Goal: Obtain resource: Download file/media

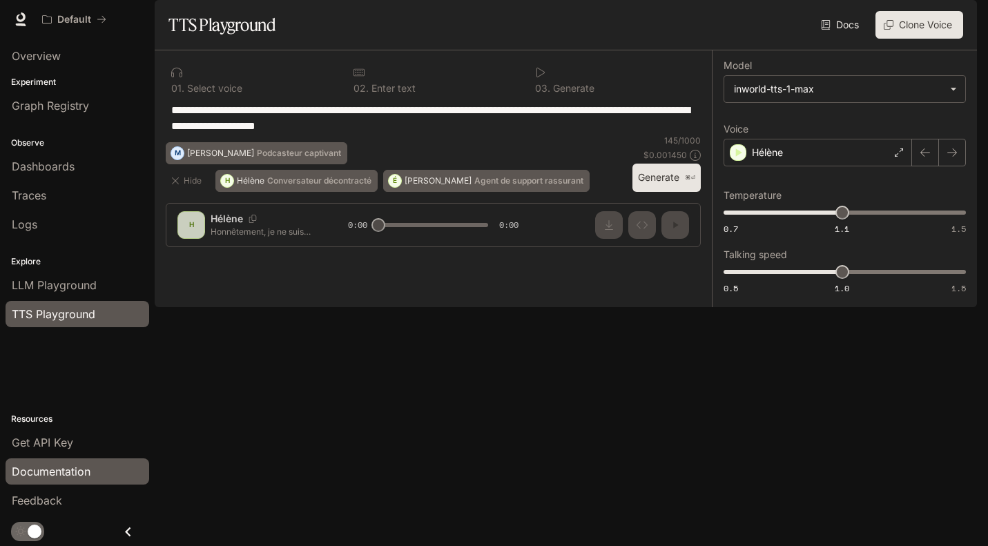
click at [65, 468] on span "Documentation" at bounding box center [51, 471] width 79 height 17
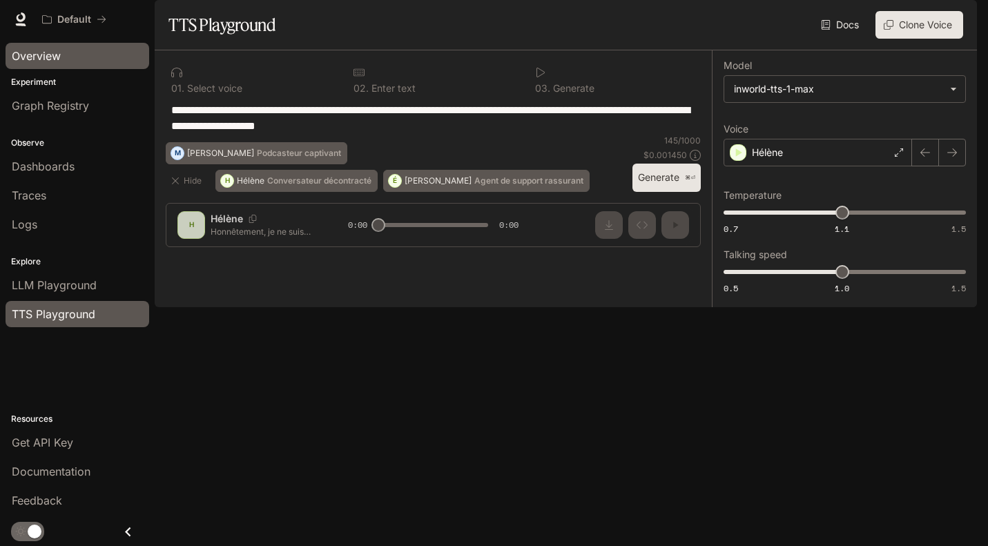
click at [35, 60] on span "Overview" at bounding box center [36, 56] width 49 height 17
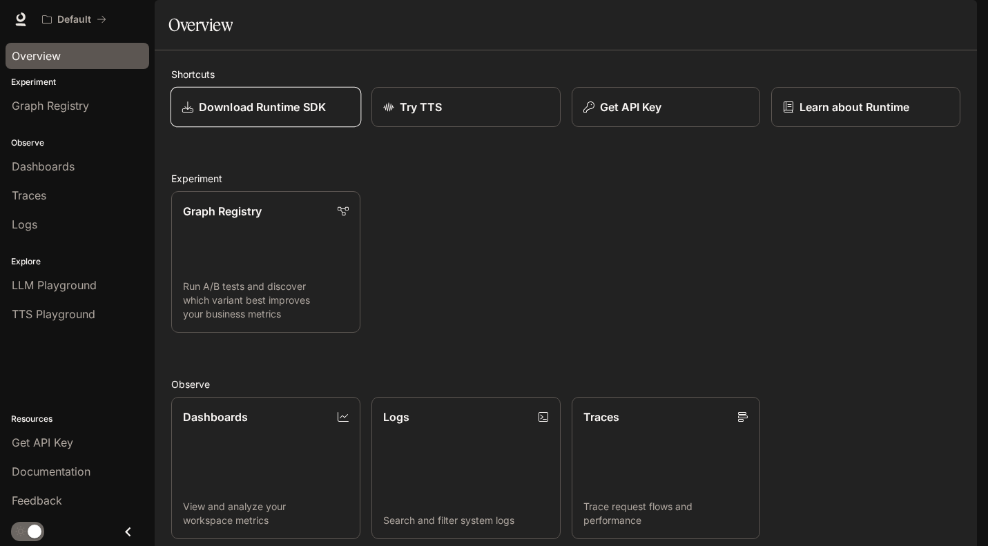
click at [298, 115] on p "Download Runtime SDK" at bounding box center [262, 107] width 127 height 17
